Goal: Information Seeking & Learning: Learn about a topic

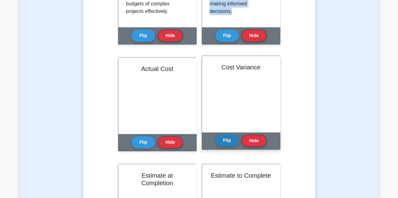
scroll to position [220, 0]
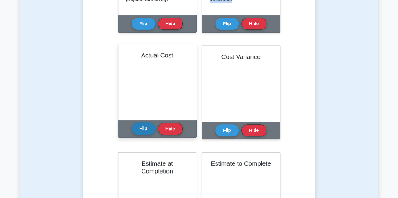
click at [135, 128] on button "Flip" at bounding box center [143, 129] width 24 height 12
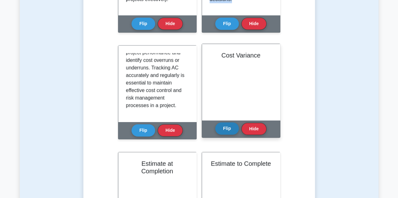
click at [229, 127] on button "Flip" at bounding box center [227, 129] width 24 height 12
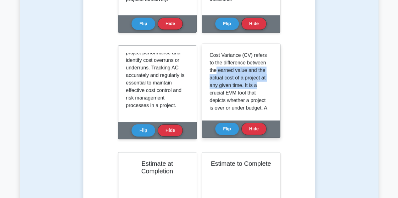
drag, startPoint x: 215, startPoint y: 74, endPoint x: 275, endPoint y: 83, distance: 60.7
click at [275, 83] on div "Cost Variance (CV) refers to the difference between the earned value and the ac…" at bounding box center [241, 82] width 78 height 76
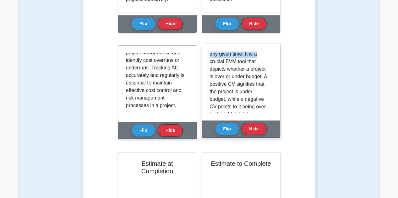
scroll to position [63, 0]
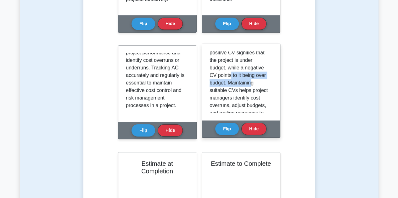
drag, startPoint x: 231, startPoint y: 75, endPoint x: 252, endPoint y: 80, distance: 21.6
click at [252, 80] on p "Cost Variance (CV) refers to the difference between the earned value and the ac…" at bounding box center [239, 72] width 60 height 166
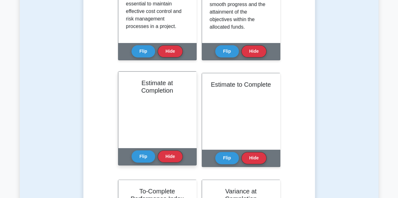
scroll to position [314, 0]
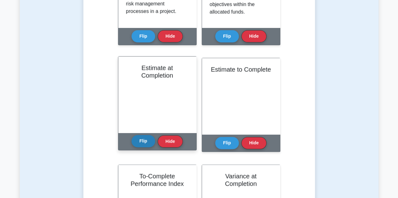
drag, startPoint x: 140, startPoint y: 140, endPoint x: 144, endPoint y: 137, distance: 5.0
click at [140, 140] on button "Flip" at bounding box center [143, 141] width 24 height 12
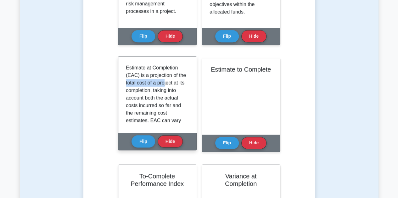
drag, startPoint x: 132, startPoint y: 81, endPoint x: 172, endPoint y: 86, distance: 40.3
click at [172, 86] on p "Estimate at Completion (EAC) is a projection of the total cost of a project at …" at bounding box center [156, 173] width 60 height 219
drag, startPoint x: 130, startPoint y: 91, endPoint x: 176, endPoint y: 93, distance: 45.3
click at [176, 93] on p "Estimate at Completion (EAC) is a projection of the total cost of a project at …" at bounding box center [156, 173] width 60 height 219
drag, startPoint x: 141, startPoint y: 98, endPoint x: 169, endPoint y: 99, distance: 27.4
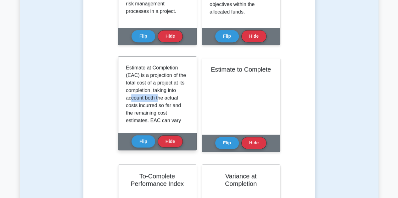
click at [169, 99] on p "Estimate at Completion (EAC) is a projection of the total cost of a project at …" at bounding box center [156, 173] width 60 height 219
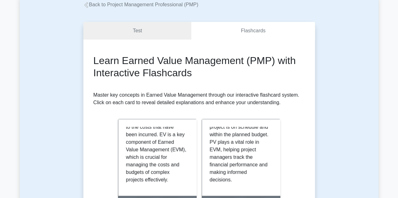
scroll to position [0, 0]
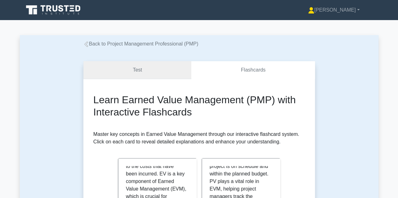
click at [143, 66] on link "Test" at bounding box center [137, 70] width 108 height 18
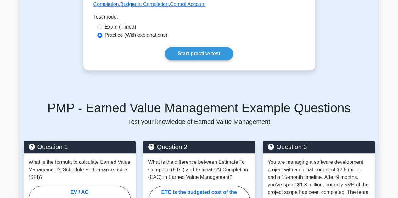
scroll to position [314, 0]
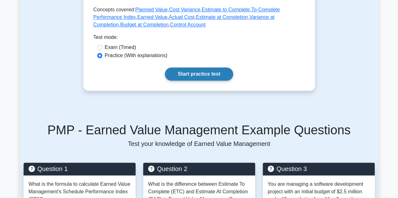
click at [186, 68] on link "Start practice test" at bounding box center [199, 74] width 68 height 13
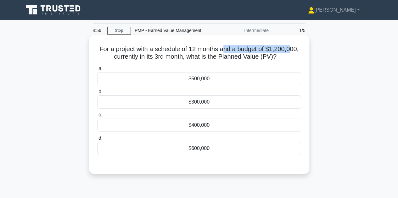
drag, startPoint x: 222, startPoint y: 48, endPoint x: 290, endPoint y: 42, distance: 68.2
click at [290, 42] on div "For a project with a schedule of 12 months and a budget of $1,200,000, currentl…" at bounding box center [198, 105] width 215 height 134
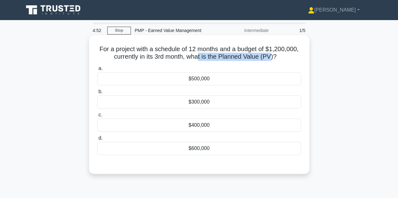
drag, startPoint x: 197, startPoint y: 56, endPoint x: 270, endPoint y: 60, distance: 73.1
click at [270, 60] on h5 "For a project with a schedule of 12 months and a budget of $1,200,000, currentl…" at bounding box center [199, 53] width 205 height 16
click at [205, 123] on div "$400,000" at bounding box center [199, 125] width 204 height 13
click at [97, 117] on input "c. $400,000" at bounding box center [97, 115] width 0 height 4
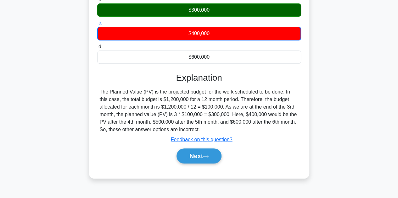
scroll to position [126, 0]
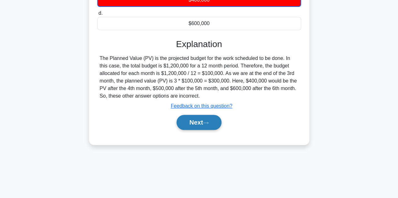
click at [192, 124] on button "Next" at bounding box center [198, 122] width 45 height 15
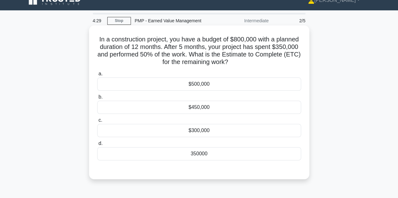
scroll to position [0, 0]
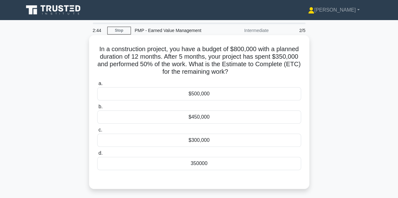
click at [223, 91] on div "$500,000" at bounding box center [199, 93] width 204 height 13
click at [97, 86] on input "a. $500,000" at bounding box center [97, 84] width 0 height 4
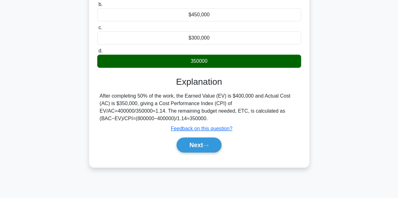
scroll to position [141, 0]
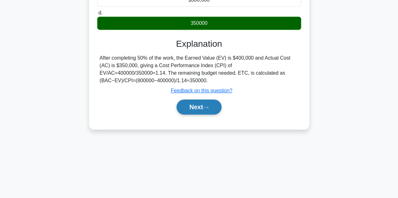
click at [200, 104] on button "Next" at bounding box center [198, 107] width 45 height 15
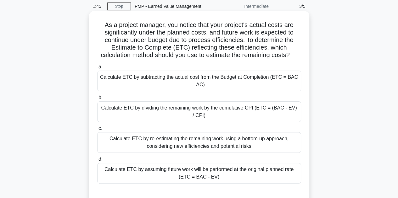
scroll to position [15, 0]
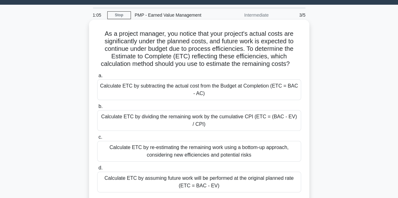
click at [207, 124] on div "Calculate ETC by dividing the remaining work by the cumulative CPI (ETC = (BAC …" at bounding box center [199, 120] width 204 height 21
click at [97, 109] on input "b. Calculate ETC by dividing the remaining work by the cumulative CPI (ETC = (B…" at bounding box center [97, 107] width 0 height 4
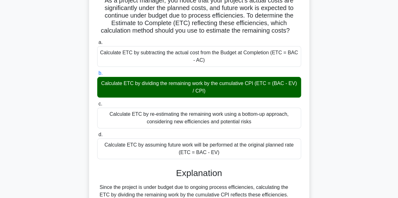
scroll to position [141, 0]
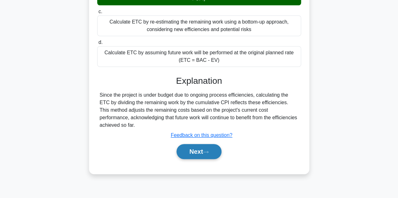
click at [202, 150] on button "Next" at bounding box center [198, 151] width 45 height 15
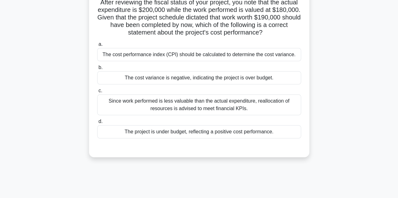
scroll to position [15, 0]
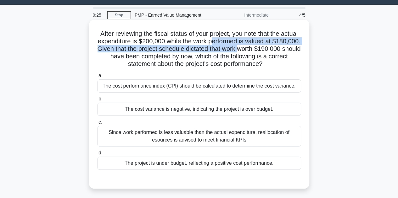
drag, startPoint x: 235, startPoint y: 41, endPoint x: 277, endPoint y: 49, distance: 42.0
click at [277, 49] on h5 "After reviewing the fiscal status of your project, you note that the actual exp…" at bounding box center [199, 49] width 205 height 38
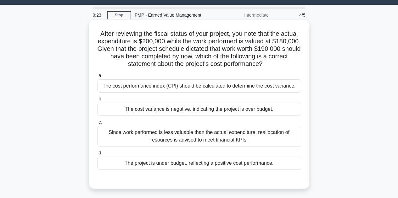
click at [245, 108] on div "The cost variance is negative, indicating the project is over budget." at bounding box center [199, 109] width 204 height 13
click at [97, 101] on input "b. The cost variance is negative, indicating the project is over budget." at bounding box center [97, 99] width 0 height 4
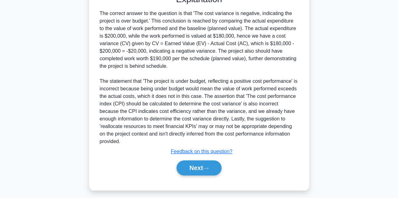
scroll to position [203, 0]
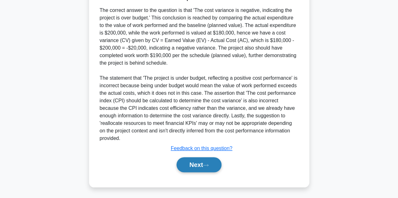
click at [202, 164] on button "Next" at bounding box center [198, 165] width 45 height 15
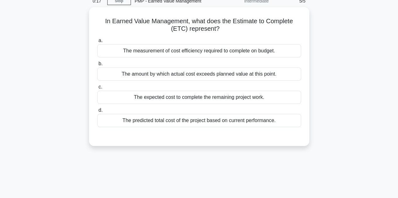
scroll to position [15, 0]
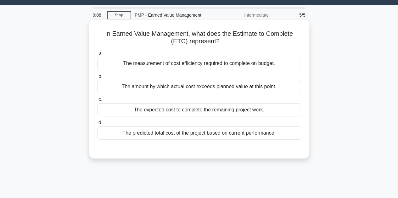
click at [229, 116] on div "The expected cost to complete the remaining project work." at bounding box center [199, 109] width 204 height 13
click at [97, 102] on input "c. The expected cost to complete the remaining project work." at bounding box center [97, 100] width 0 height 4
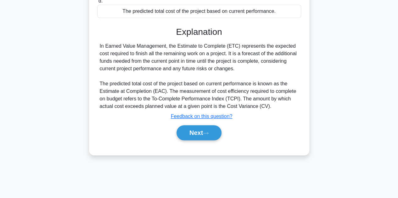
scroll to position [141, 0]
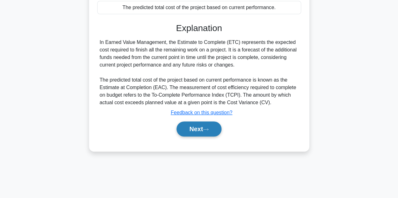
click at [204, 132] on button "Next" at bounding box center [198, 129] width 45 height 15
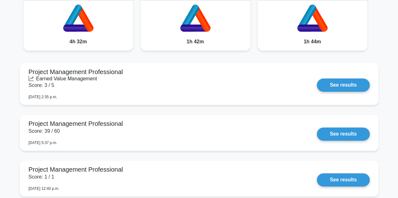
scroll to position [377, 0]
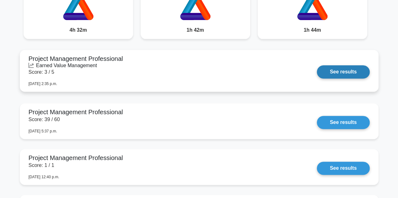
click at [336, 73] on link "See results" at bounding box center [343, 71] width 53 height 13
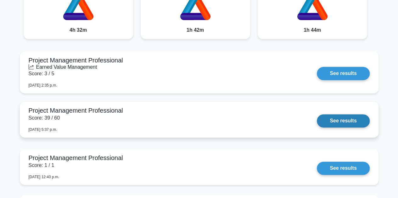
click at [353, 119] on link "See results" at bounding box center [343, 120] width 53 height 13
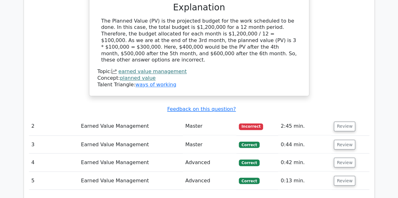
scroll to position [472, 0]
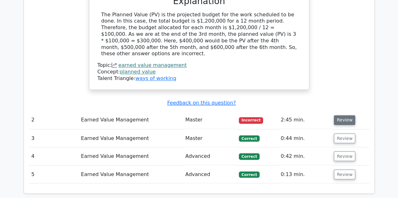
click at [345, 115] on button "Review" at bounding box center [344, 120] width 21 height 10
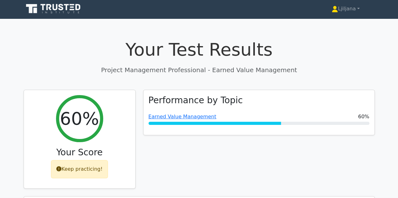
scroll to position [0, 0]
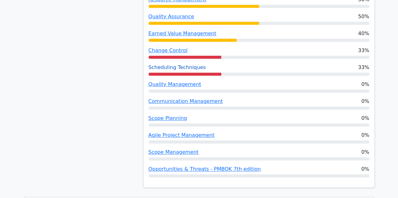
scroll to position [409, 0]
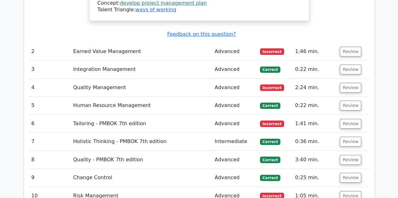
scroll to position [1037, 0]
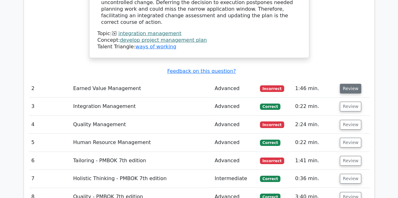
click at [351, 84] on button "Review" at bounding box center [350, 89] width 21 height 10
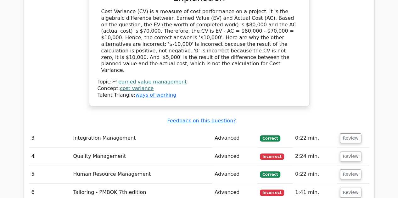
scroll to position [1289, 0]
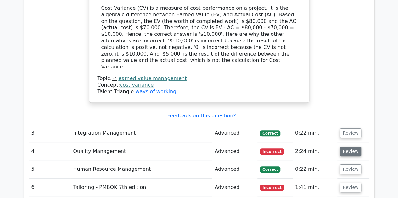
click at [353, 147] on button "Review" at bounding box center [350, 152] width 21 height 10
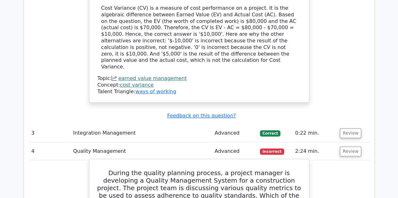
scroll to position [1258, 0]
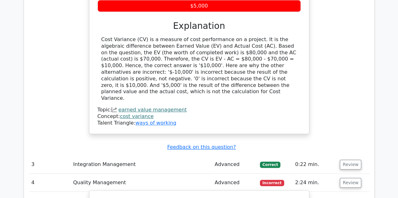
drag, startPoint x: 148, startPoint y: 172, endPoint x: 255, endPoint y: 173, distance: 106.3
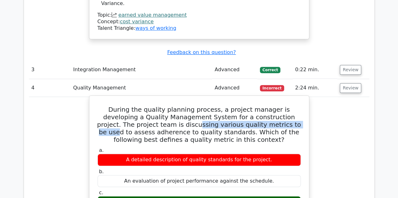
scroll to position [1352, 0]
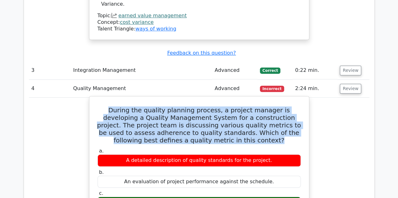
drag, startPoint x: 98, startPoint y: 64, endPoint x: 241, endPoint y: 96, distance: 147.1
click at [241, 107] on h5 "During the quality planning process, a project manager is developing a Quality …" at bounding box center [199, 126] width 204 height 38
copy h5 "During the quality planning process, a project manager is developing a Quality …"
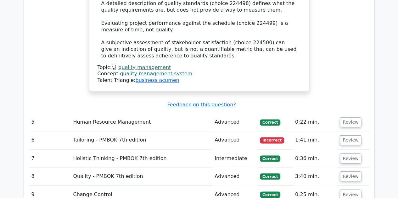
scroll to position [1635, 0]
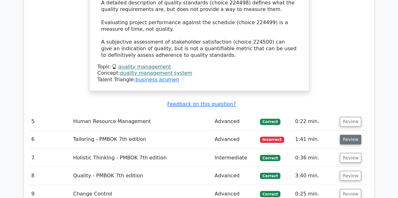
click at [348, 135] on button "Review" at bounding box center [350, 140] width 21 height 10
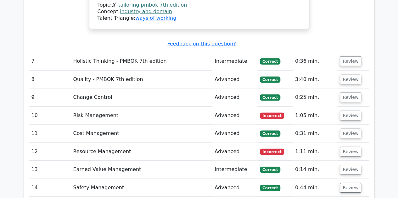
scroll to position [2075, 0]
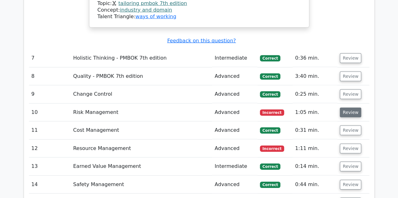
click at [353, 108] on button "Review" at bounding box center [350, 113] width 21 height 10
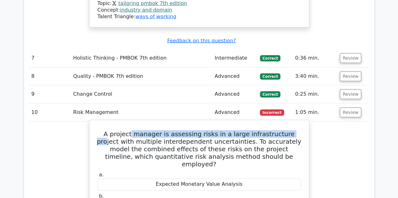
drag, startPoint x: 129, startPoint y: 74, endPoint x: 285, endPoint y: 71, distance: 156.3
click at [285, 130] on h5 "A project manager is assessing risks in a large infrastructure project with mul…" at bounding box center [199, 149] width 204 height 38
drag, startPoint x: 233, startPoint y: 162, endPoint x: 169, endPoint y: 158, distance: 64.3
copy label "Monte Carlo Simulation"
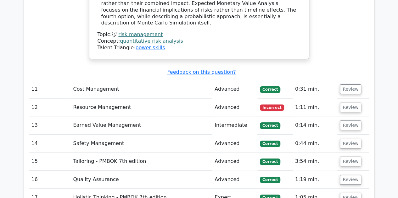
scroll to position [2358, 0]
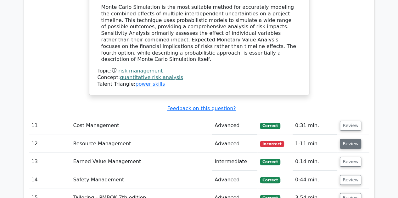
click at [350, 139] on button "Review" at bounding box center [350, 144] width 21 height 10
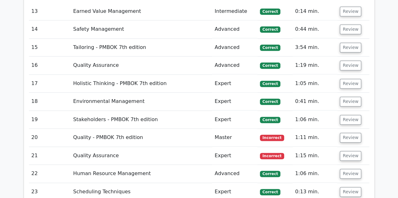
scroll to position [2767, 0]
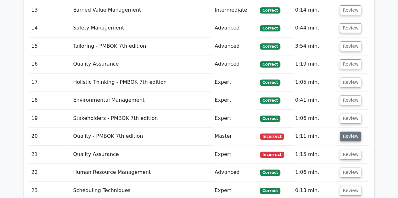
click at [353, 132] on button "Review" at bounding box center [350, 137] width 21 height 10
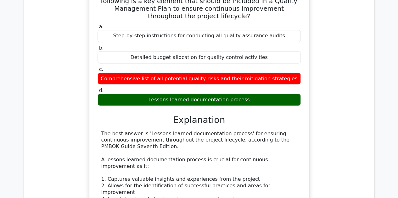
scroll to position [2924, 0]
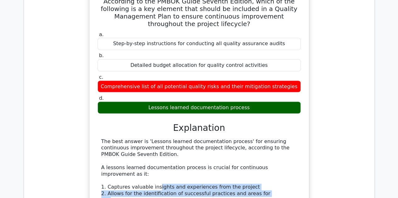
drag, startPoint x: 153, startPoint y: 88, endPoint x: 257, endPoint y: 91, distance: 103.8
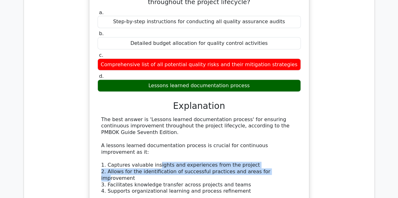
scroll to position [2987, 0]
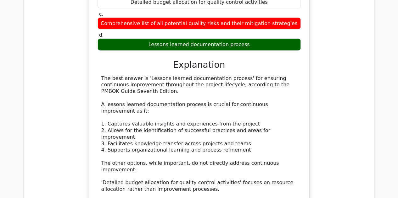
drag, startPoint x: 163, startPoint y: 92, endPoint x: 262, endPoint y: 104, distance: 99.2
click at [262, 104] on div "The best answer is 'Lessons learned documentation process' for ensuring continu…" at bounding box center [199, 173] width 196 height 196
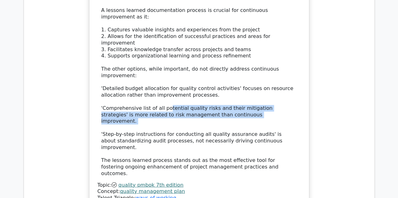
scroll to position [3112, 0]
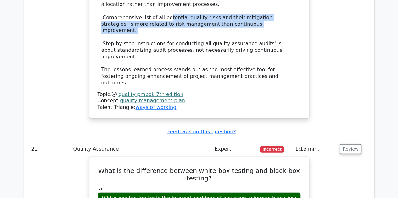
scroll to position [3175, 0]
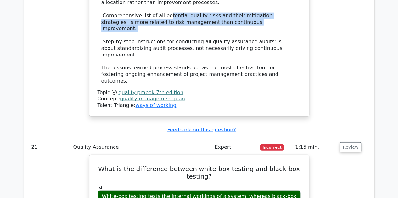
drag, startPoint x: 143, startPoint y: 64, endPoint x: 262, endPoint y: 74, distance: 118.9
click at [262, 191] on div "White-box testing tests the internal workings of a system, whereas black-box te…" at bounding box center [198, 200] width 203 height 19
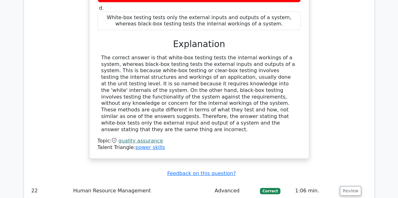
scroll to position [3490, 0]
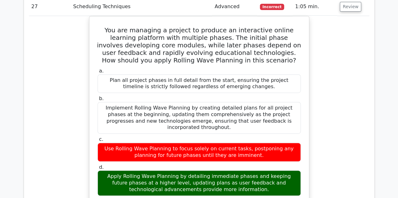
scroll to position [3710, 0]
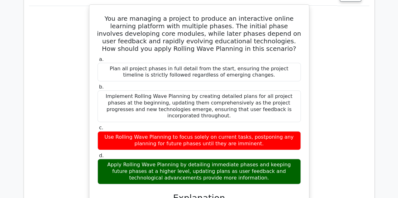
drag, startPoint x: 172, startPoint y: 62, endPoint x: 228, endPoint y: 75, distance: 57.0
drag, startPoint x: 128, startPoint y: 71, endPoint x: 190, endPoint y: 75, distance: 61.4
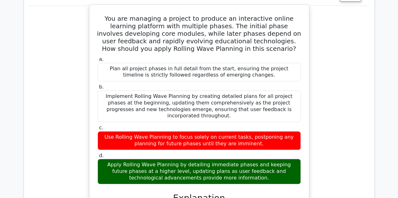
drag, startPoint x: 194, startPoint y: 67, endPoint x: 306, endPoint y: 73, distance: 111.5
click at [306, 73] on div "You are managing a project to produce an interactive online learning platform w…" at bounding box center [199, 162] width 214 height 310
drag, startPoint x: 163, startPoint y: 78, endPoint x: 281, endPoint y: 84, distance: 117.7
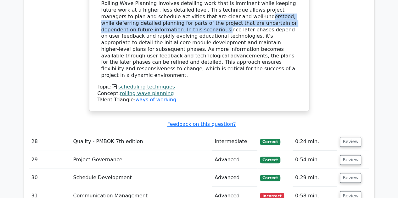
scroll to position [3930, 0]
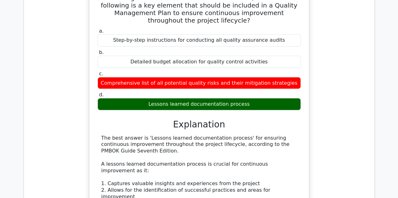
scroll to position [2892, 0]
